Goal: Task Accomplishment & Management: Complete application form

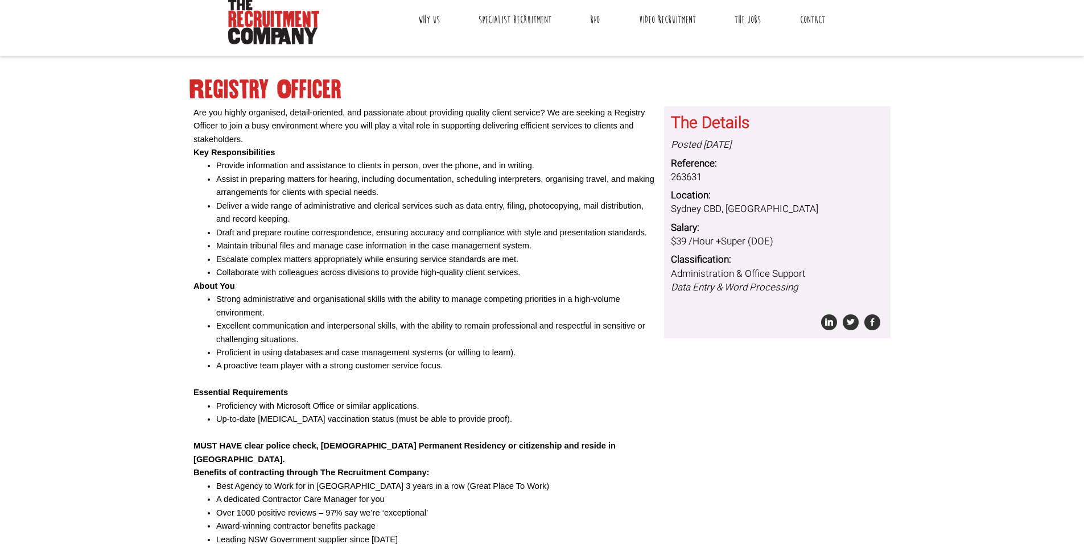
scroll to position [102, 0]
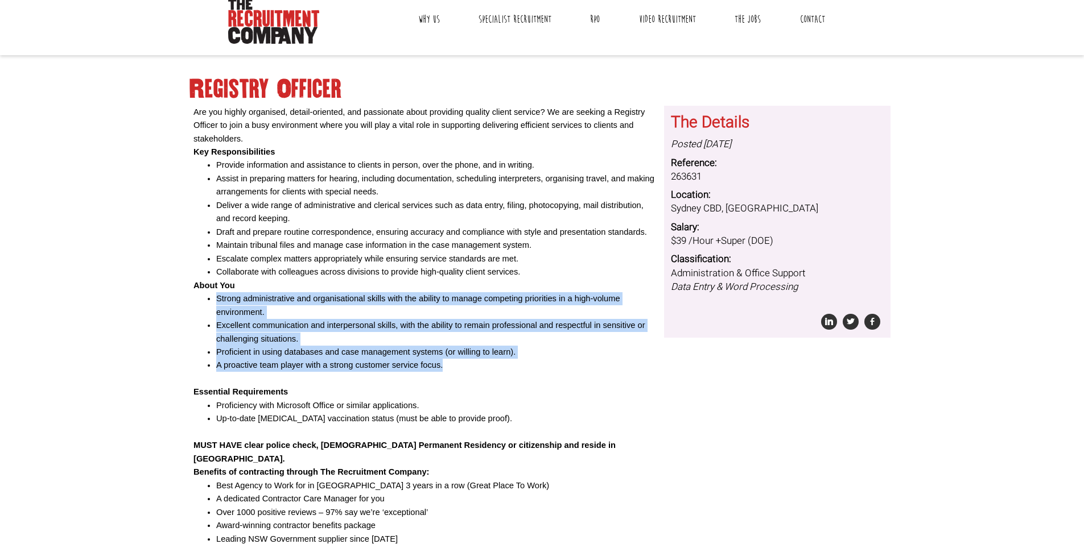
drag, startPoint x: 212, startPoint y: 294, endPoint x: 494, endPoint y: 368, distance: 291.2
click at [494, 368] on ul "Strong administrative and organisational skills with the ability to manage comp…" at bounding box center [424, 332] width 462 height 80
drag, startPoint x: 347, startPoint y: 309, endPoint x: 331, endPoint y: 307, distance: 16.7
click at [347, 309] on li "Strong administrative and organisational skills with the ability to manage comp…" at bounding box center [435, 305] width 439 height 27
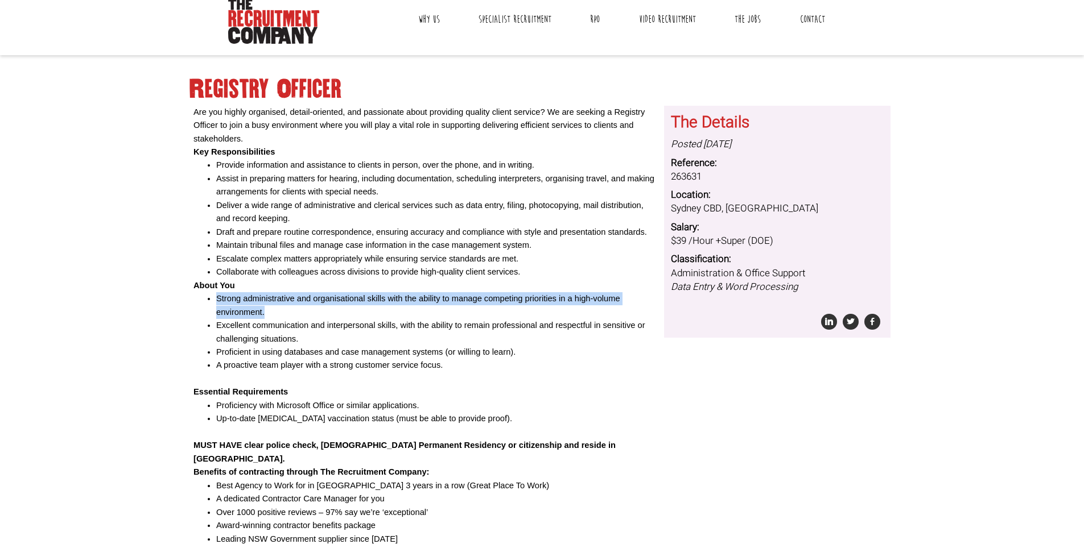
drag, startPoint x: 202, startPoint y: 300, endPoint x: 189, endPoint y: 298, distance: 12.7
click at [189, 298] on div "Are you highly organised, detail-oriented, and passionate about providing quali…" at bounding box center [424, 387] width 471 height 562
copy li "Strong administrative and organisational skills with the ability to manage comp…"
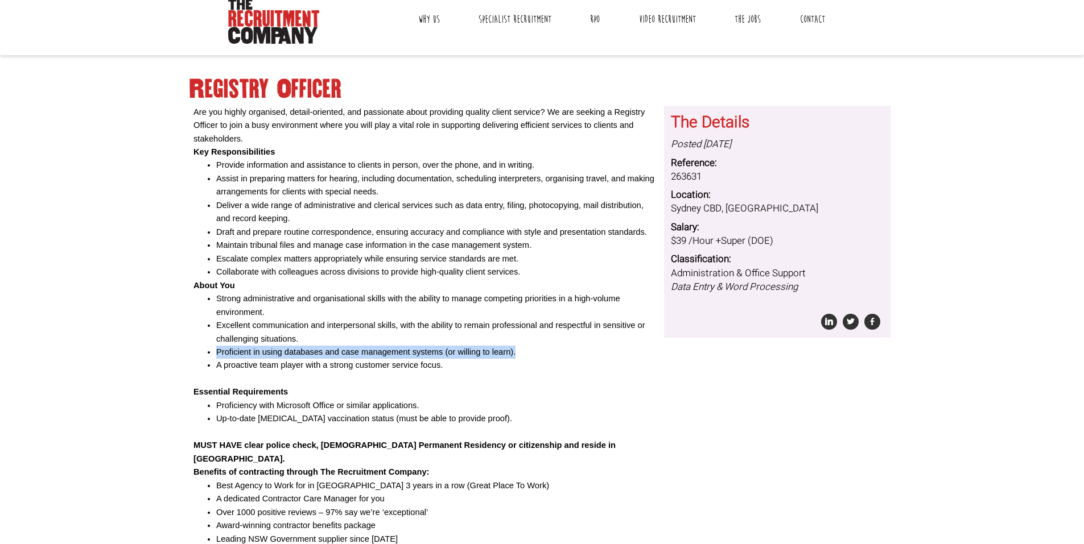
drag, startPoint x: 515, startPoint y: 352, endPoint x: 200, endPoint y: 356, distance: 315.2
click at [200, 356] on ul "Strong administrative and organisational skills with the ability to manage comp…" at bounding box center [424, 332] width 462 height 80
copy li "Proficient in using databases and case management systems (or willing to learn)."
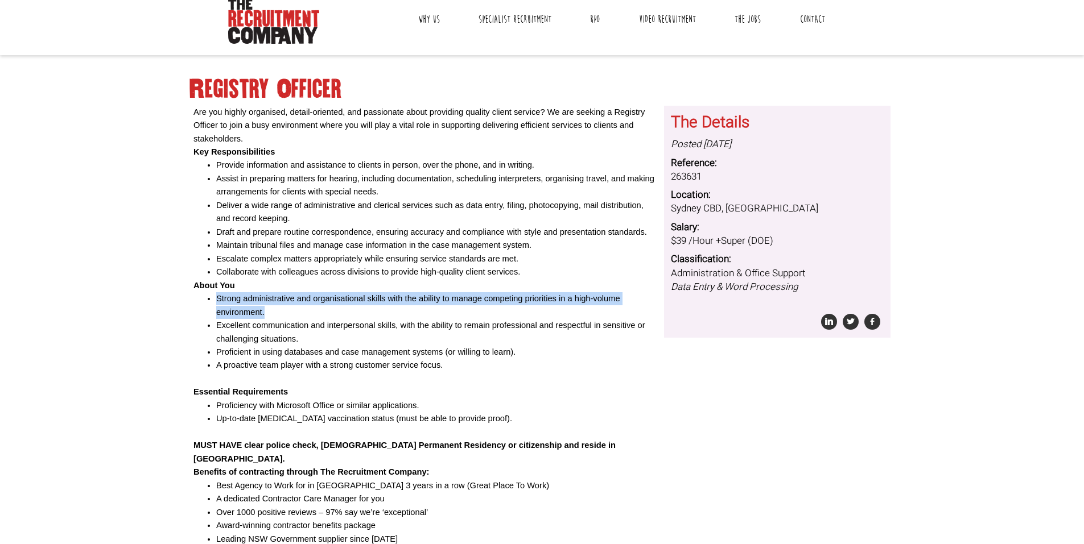
drag, startPoint x: 263, startPoint y: 313, endPoint x: 202, endPoint y: 300, distance: 62.4
click at [196, 299] on ul "Strong administrative and organisational skills with the ability to manage comp…" at bounding box center [424, 332] width 462 height 80
copy li "Strong administrative and organisational skills with the ability to manage comp…"
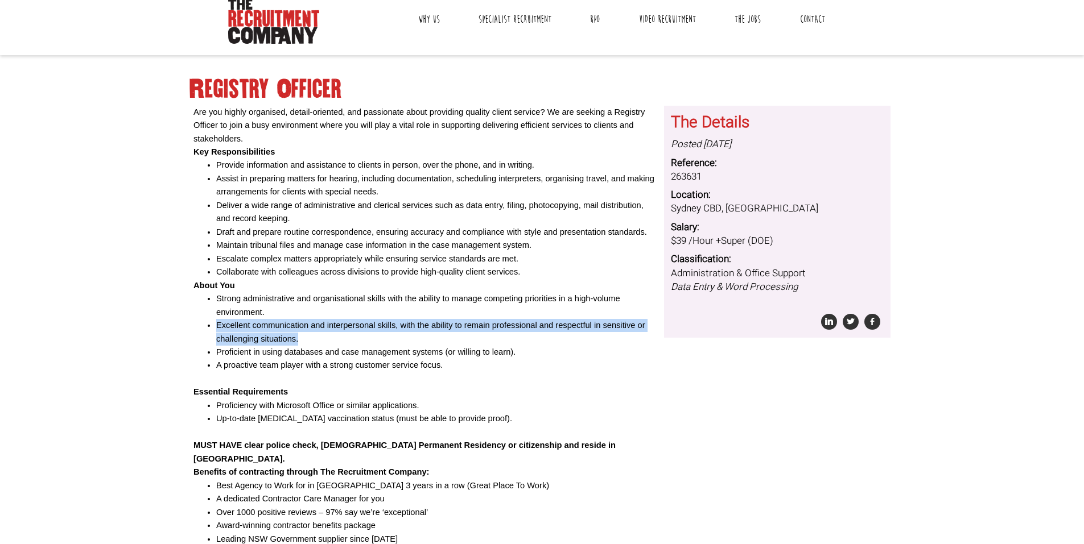
drag, startPoint x: 301, startPoint y: 340, endPoint x: 196, endPoint y: 320, distance: 106.6
click at [196, 320] on ul "Strong administrative and organisational skills with the ability to manage comp…" at bounding box center [424, 332] width 462 height 80
copy li "Excellent communication and interpersonal skills, with the ability to remain pr…"
click at [291, 331] on li "Excellent communication and interpersonal skills, with the ability to remain pr…" at bounding box center [435, 332] width 439 height 27
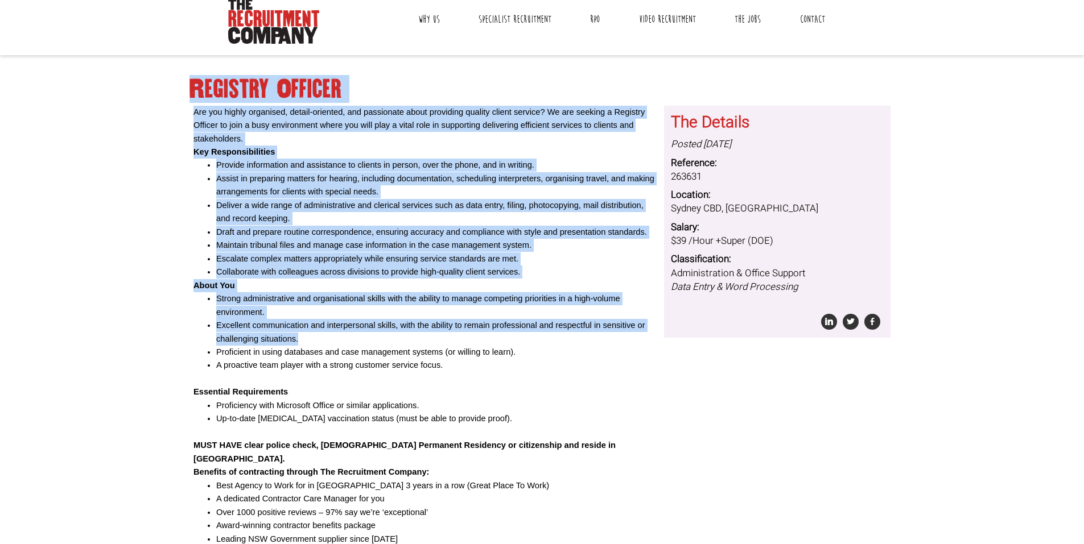
drag, startPoint x: 299, startPoint y: 336, endPoint x: 181, endPoint y: 324, distance: 118.3
click at [181, 324] on body "Are you highly organised, detail-oriented, and passionate about providing quali…" at bounding box center [542, 318] width 1084 height 841
click at [311, 332] on li "Excellent communication and interpersonal skills, with the ability to remain pr…" at bounding box center [435, 332] width 439 height 27
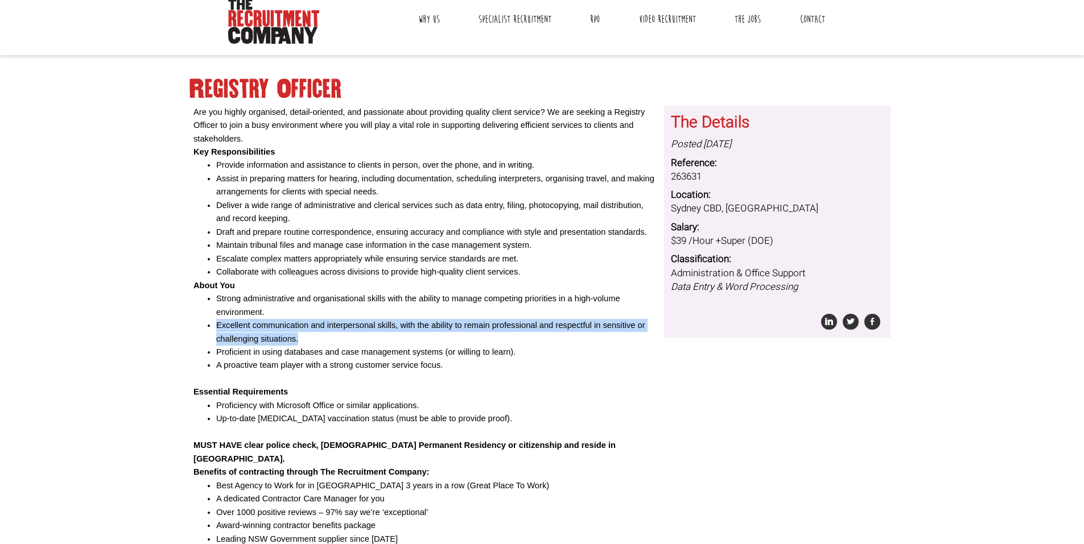
drag, startPoint x: 302, startPoint y: 338, endPoint x: 194, endPoint y: 328, distance: 108.0
click at [194, 328] on ul "Strong administrative and organisational skills with the ability to manage comp…" at bounding box center [424, 332] width 462 height 80
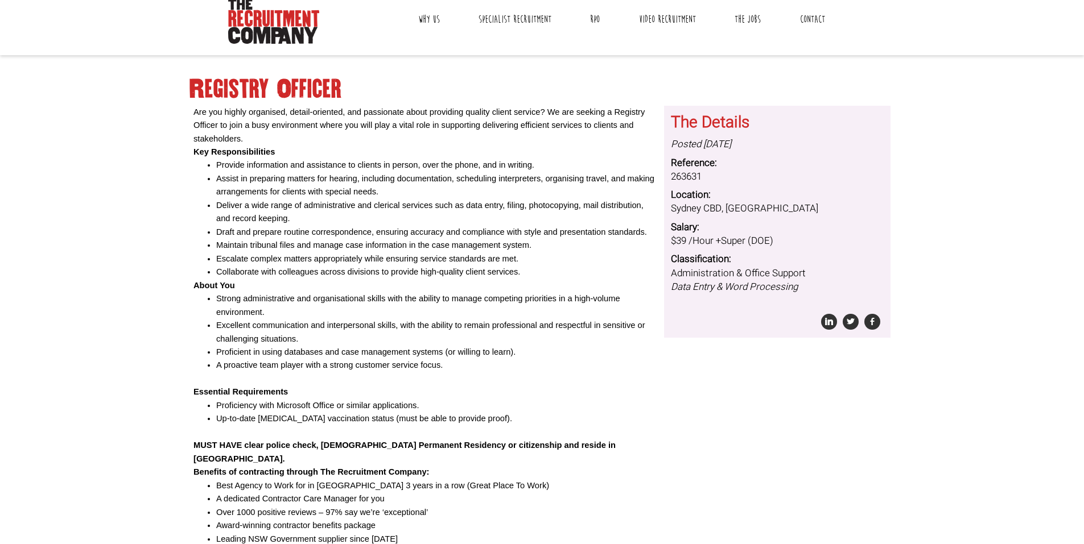
click at [392, 349] on li "Proficient in using databases and case management systems (or willing to learn)." at bounding box center [435, 352] width 439 height 13
drag, startPoint x: 445, startPoint y: 366, endPoint x: 204, endPoint y: 367, distance: 241.2
click at [204, 367] on ul "Strong administrative and organisational skills with the ability to manage comp…" at bounding box center [424, 332] width 462 height 80
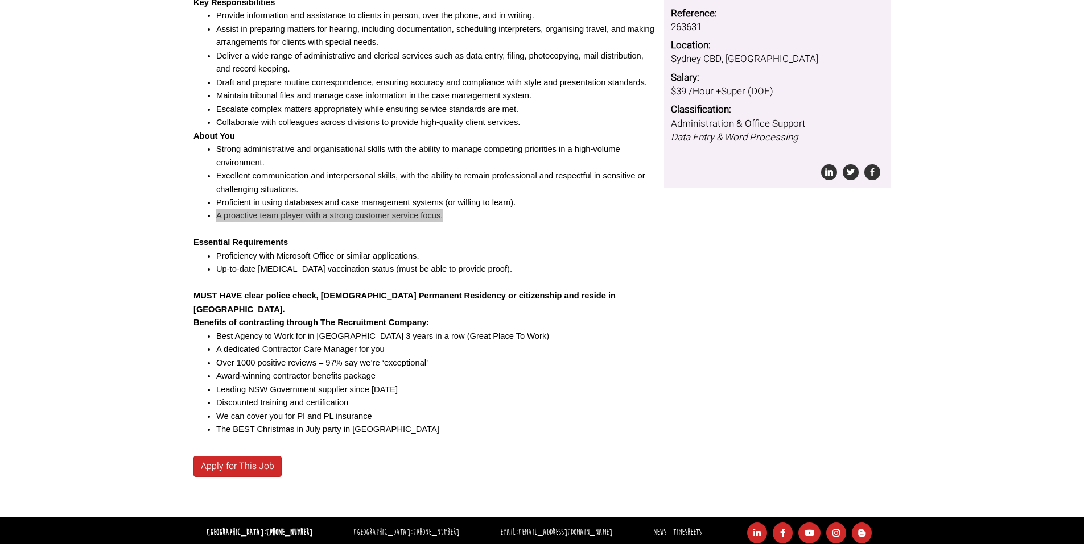
scroll to position [295, 0]
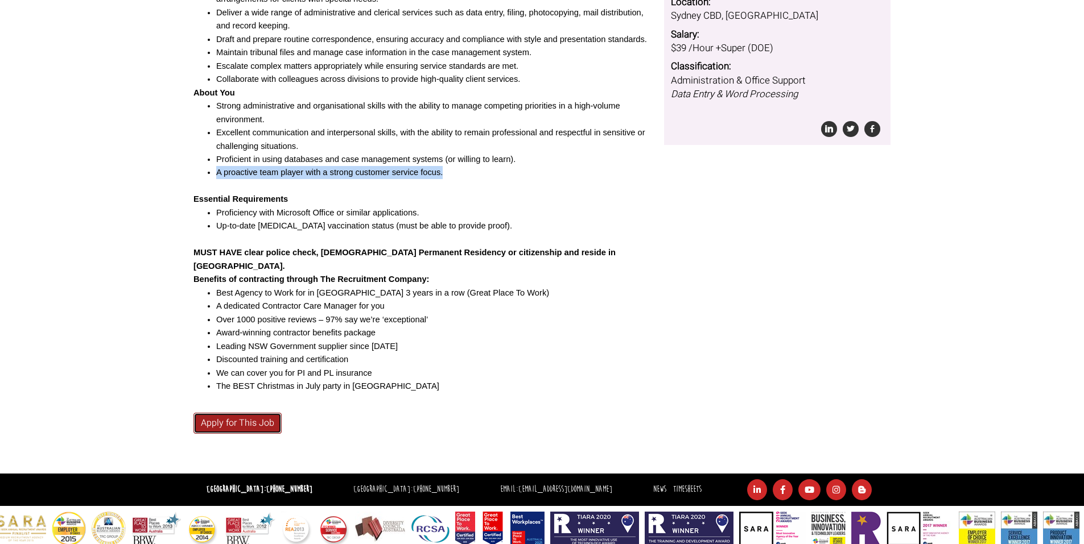
click at [250, 413] on link "Apply for This Job" at bounding box center [237, 423] width 88 height 21
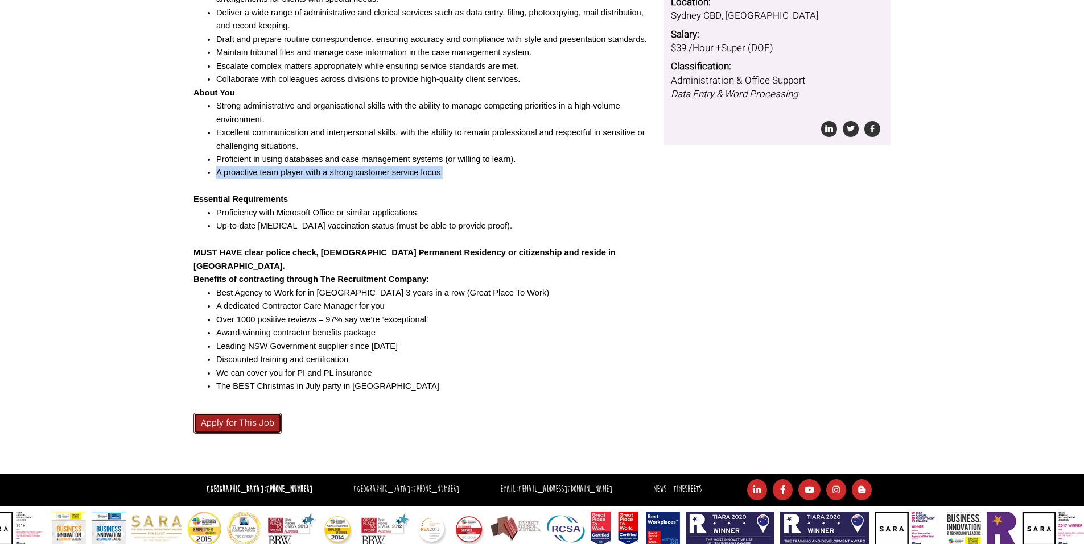
click at [228, 413] on link "Apply for This Job" at bounding box center [237, 423] width 88 height 21
